Goal: Information Seeking & Learning: Learn about a topic

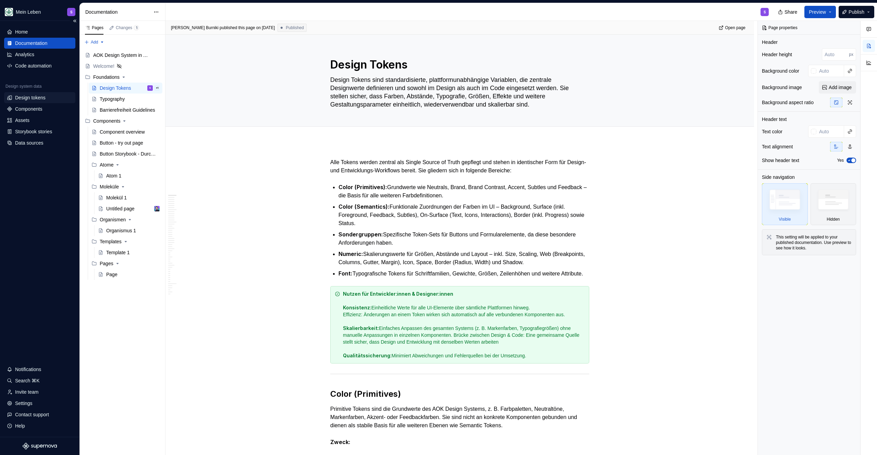
type textarea "*"
click at [36, 96] on div "Design tokens" at bounding box center [30, 97] width 30 height 7
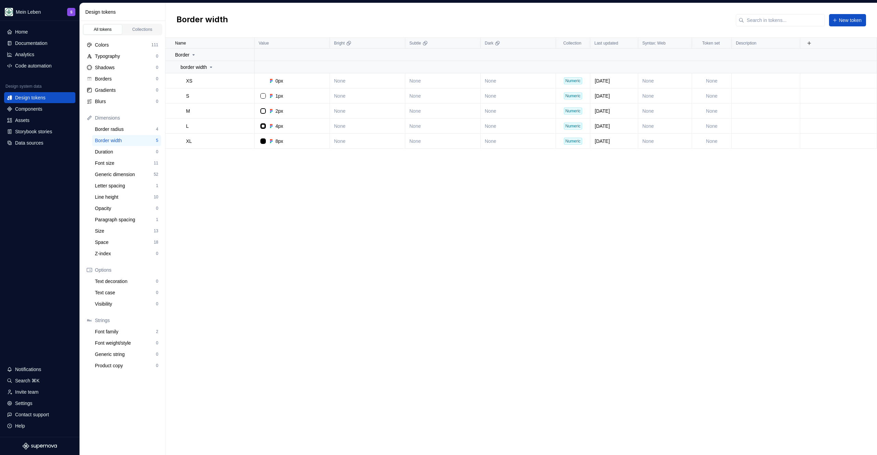
click at [281, 198] on div "Name Value Bright Subtle Dark Collection Last updated Syntax: Web Token set Des…" at bounding box center [520, 246] width 711 height 417
click at [138, 48] on div "Colors" at bounding box center [123, 44] width 57 height 7
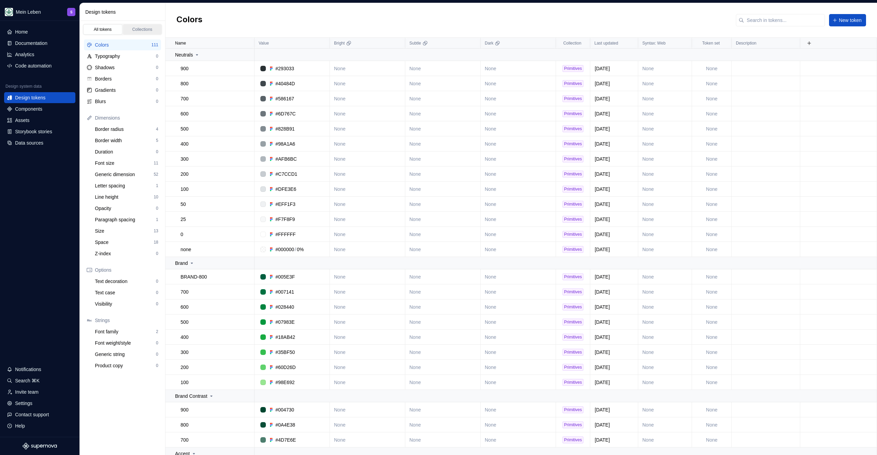
click at [149, 30] on div "Collections" at bounding box center [142, 29] width 34 height 5
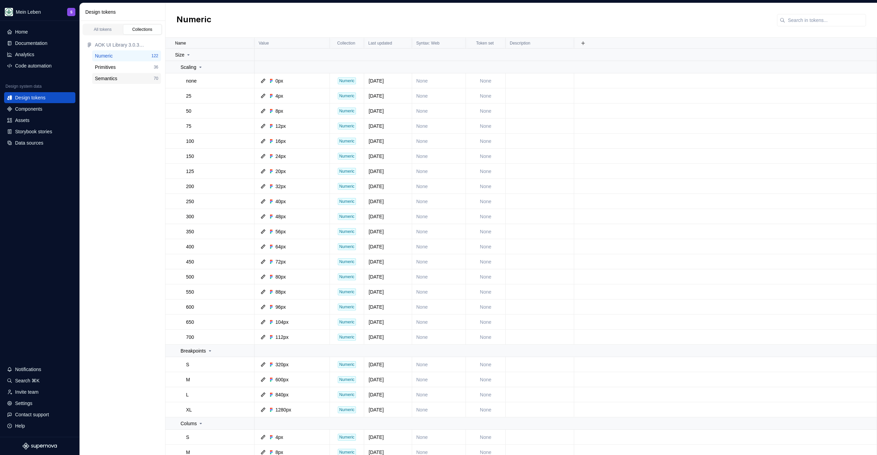
click at [109, 75] on div "Semantics" at bounding box center [106, 78] width 22 height 7
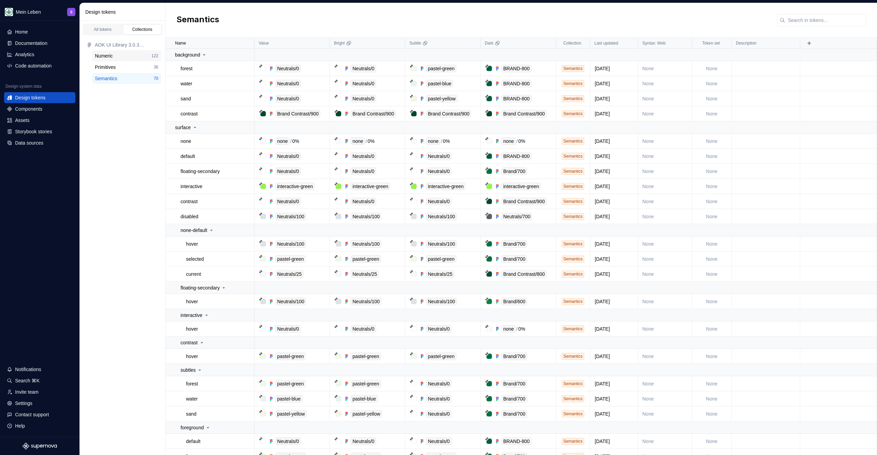
click at [119, 57] on div "Numeric" at bounding box center [123, 55] width 57 height 7
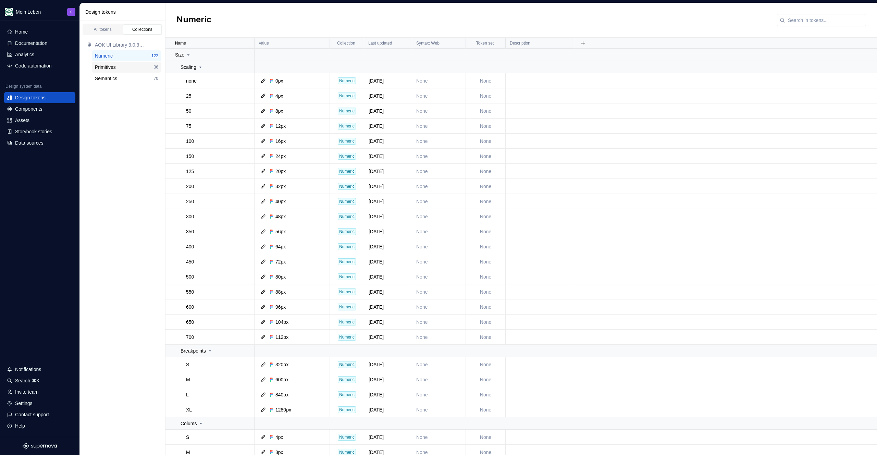
click at [117, 62] on div "Primitives 36" at bounding box center [126, 67] width 69 height 11
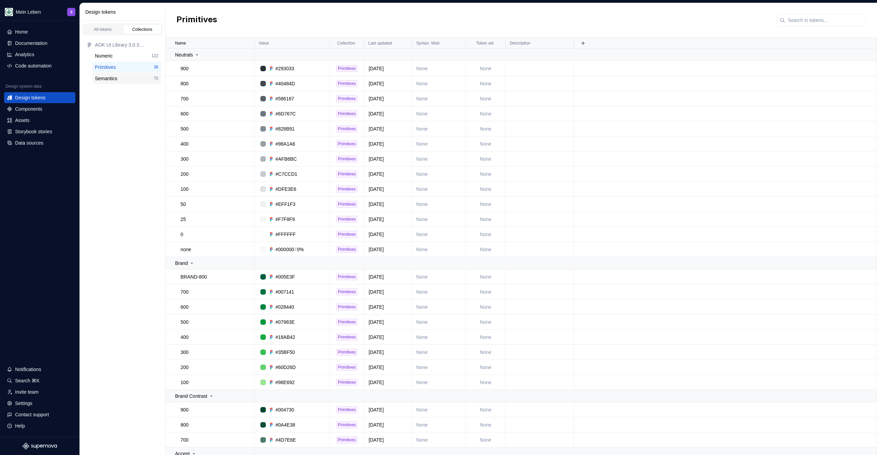
click at [115, 76] on div "Semantics" at bounding box center [106, 78] width 22 height 7
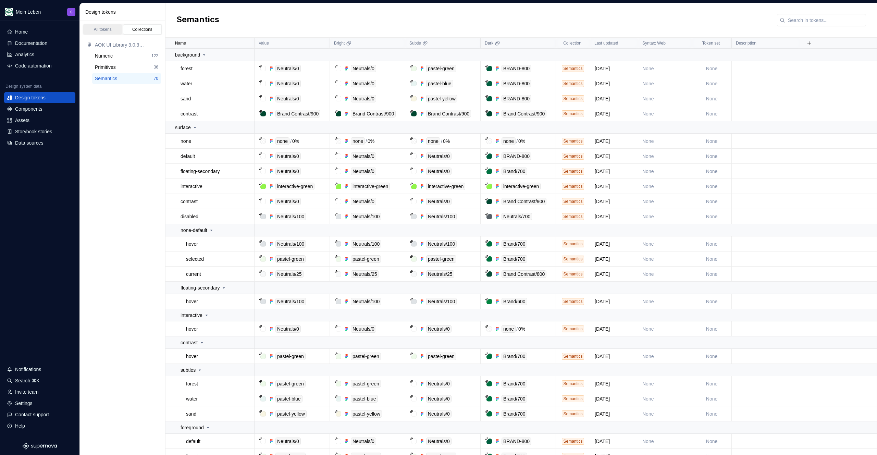
click at [108, 29] on div "All tokens" at bounding box center [103, 29] width 34 height 5
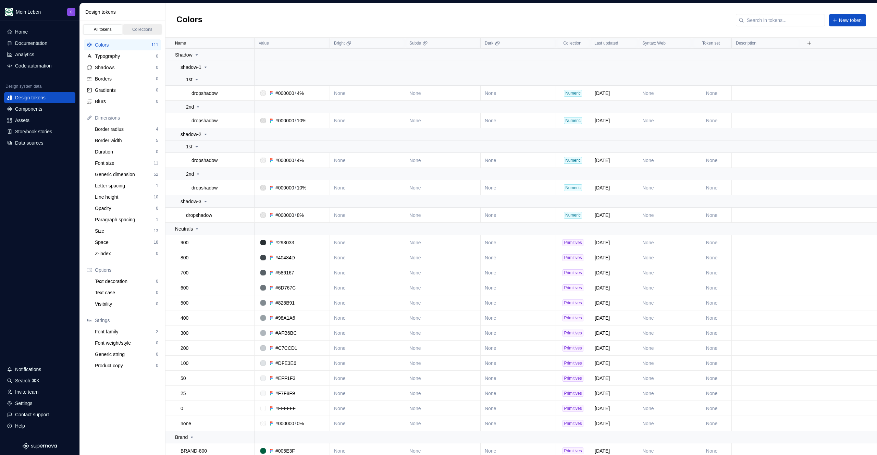
click at [147, 28] on div "Collections" at bounding box center [142, 29] width 34 height 5
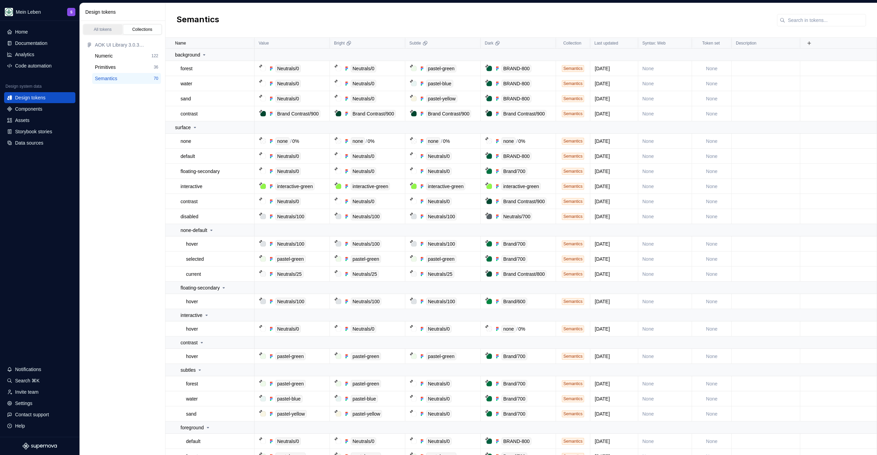
click at [108, 28] on div "All tokens" at bounding box center [103, 29] width 34 height 5
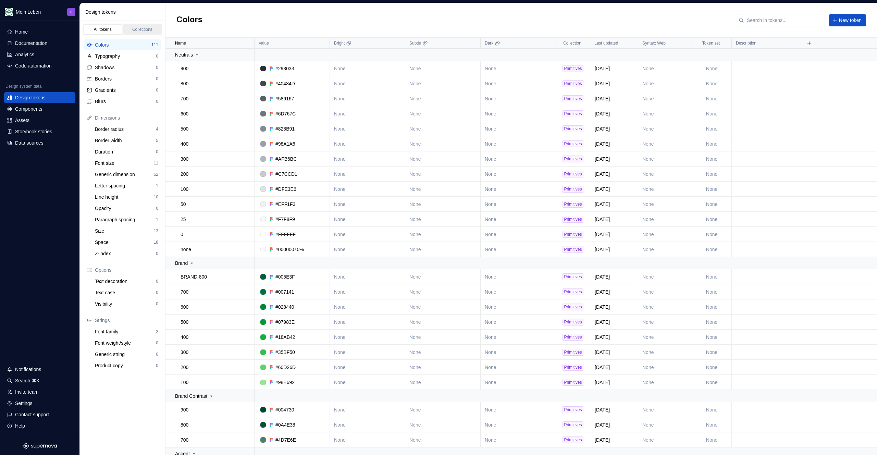
click at [144, 25] on link "Collections" at bounding box center [142, 29] width 39 height 10
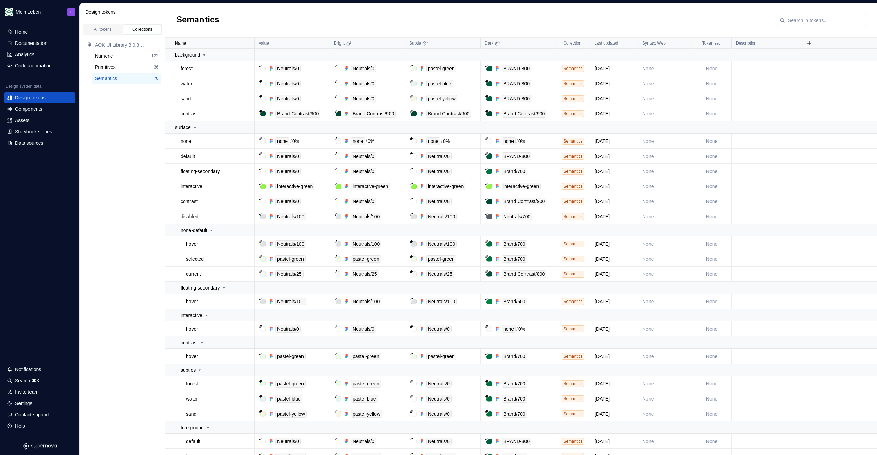
click at [281, 35] on div "Semantics" at bounding box center [520, 20] width 711 height 35
click at [105, 27] on div "All tokens" at bounding box center [103, 29] width 34 height 5
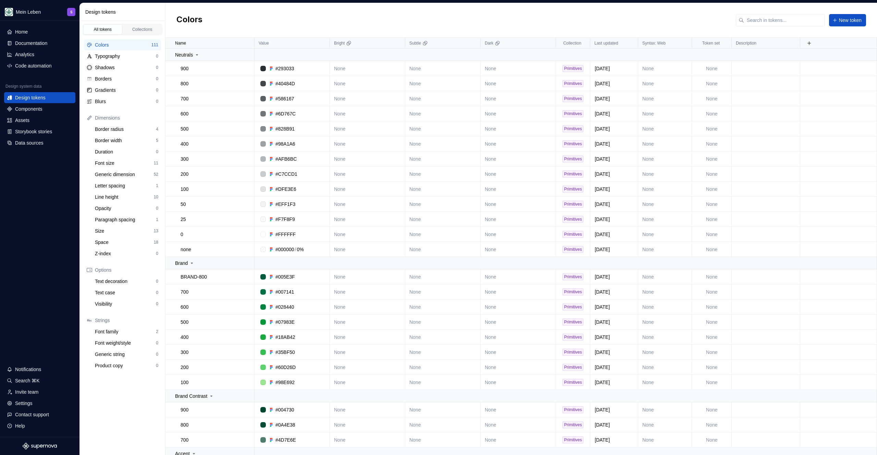
click at [244, 17] on div "Colors New token" at bounding box center [520, 20] width 711 height 35
click at [155, 28] on div "Collections" at bounding box center [142, 29] width 34 height 5
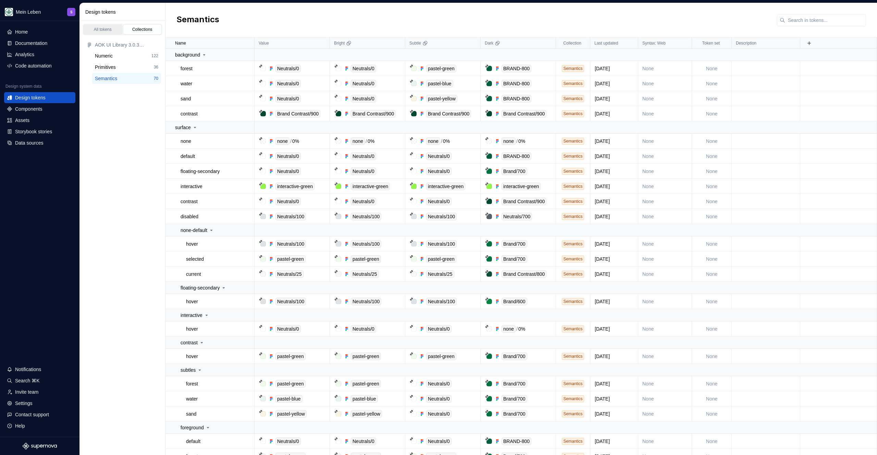
click at [104, 31] on div "All tokens" at bounding box center [103, 29] width 34 height 5
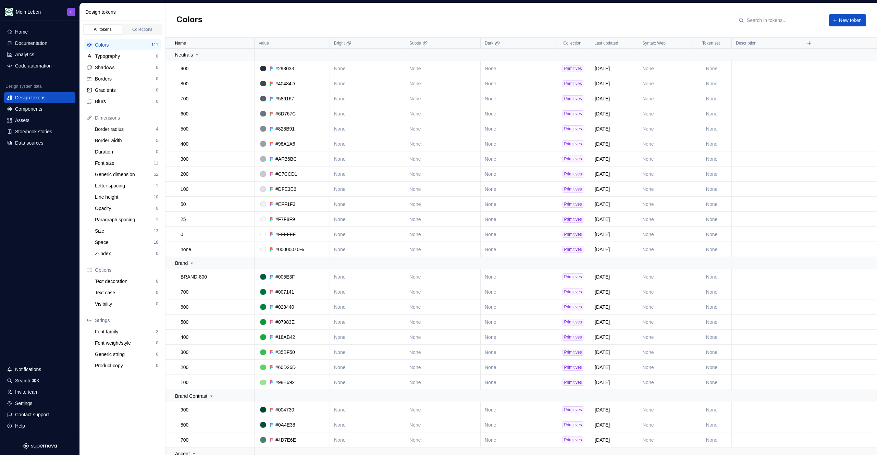
click at [275, 20] on div "Colors New token" at bounding box center [520, 20] width 711 height 35
click at [117, 282] on div "Text decoration" at bounding box center [125, 281] width 61 height 7
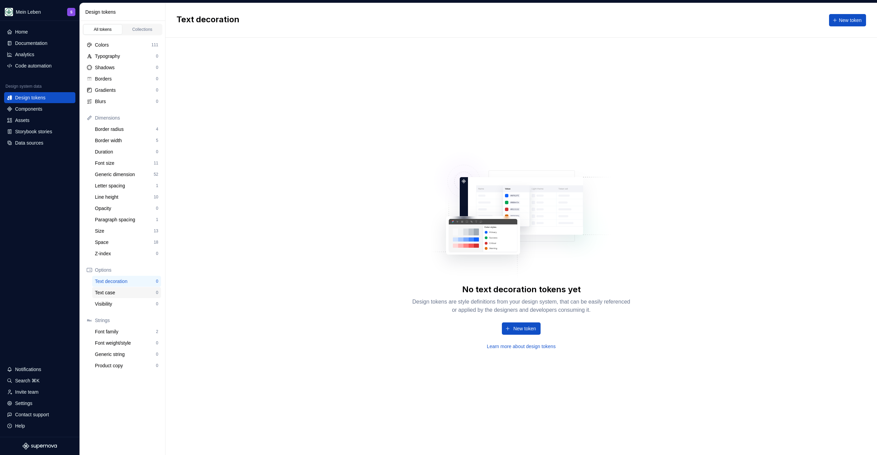
click at [111, 289] on div "Text case" at bounding box center [125, 292] width 61 height 7
click at [113, 301] on div "Visibility" at bounding box center [125, 303] width 61 height 7
click at [123, 215] on div "Paragraph spacing 1" at bounding box center [126, 219] width 69 height 11
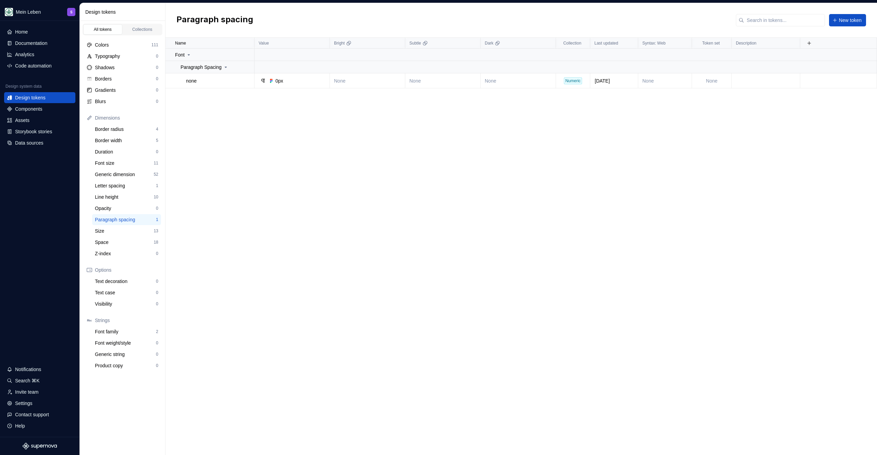
click at [247, 178] on div "Name Value Bright Subtle Dark Collection Last updated Syntax: Web Token set Des…" at bounding box center [520, 246] width 711 height 417
click at [110, 210] on div "Opacity" at bounding box center [125, 208] width 61 height 7
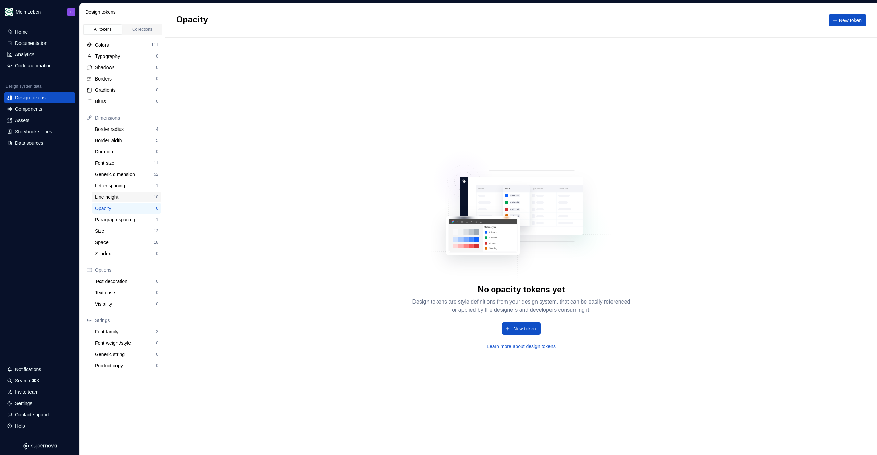
click at [114, 195] on div "Line height" at bounding box center [124, 197] width 59 height 7
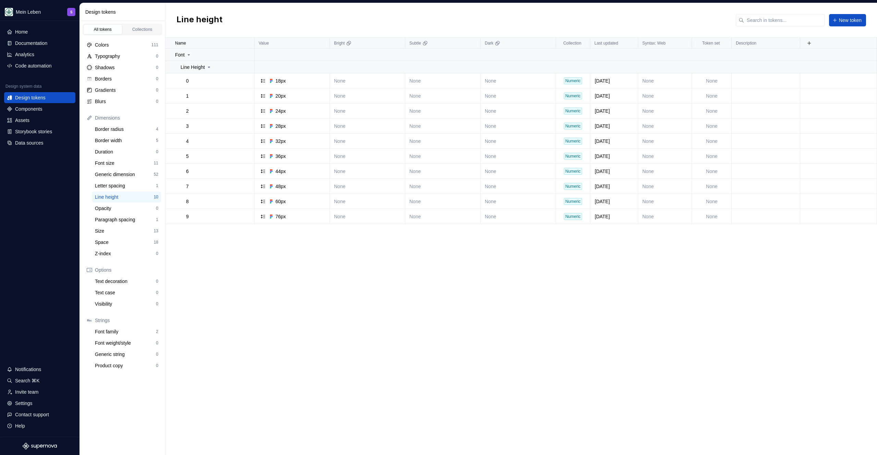
click at [210, 274] on div "Name Value Bright Subtle Dark Collection Last updated Syntax: Web Token set Des…" at bounding box center [520, 246] width 711 height 417
click at [209, 282] on div "Name Value Bright Subtle Dark Collection Last updated Syntax: Web Token set Des…" at bounding box center [520, 246] width 711 height 417
click at [128, 183] on div "Letter spacing" at bounding box center [125, 185] width 61 height 7
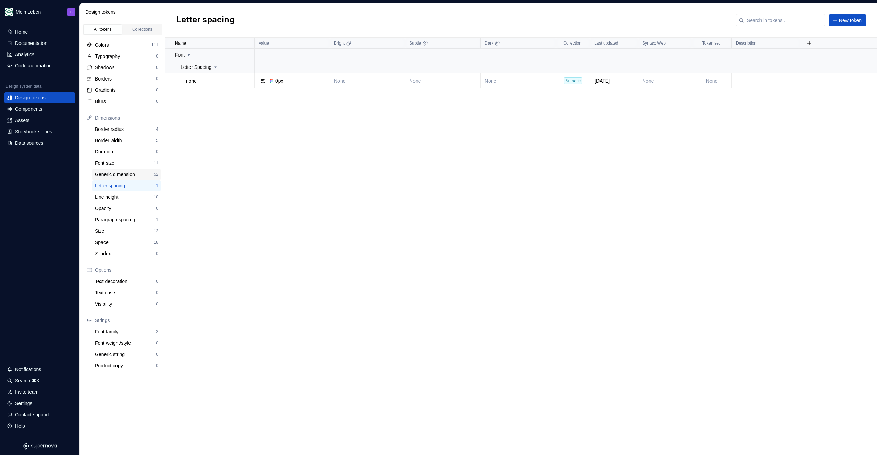
click at [129, 177] on div "Generic dimension" at bounding box center [124, 174] width 59 height 7
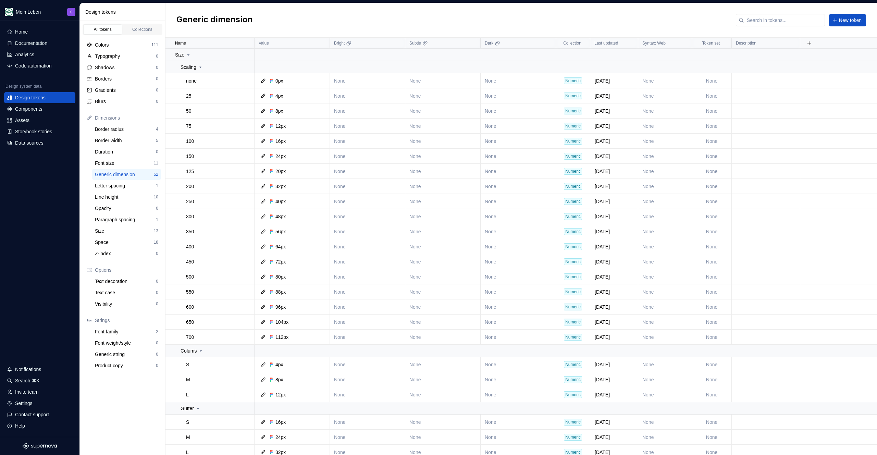
click at [304, 23] on div "Generic dimension New token" at bounding box center [520, 20] width 711 height 35
